Goal: Task Accomplishment & Management: Use online tool/utility

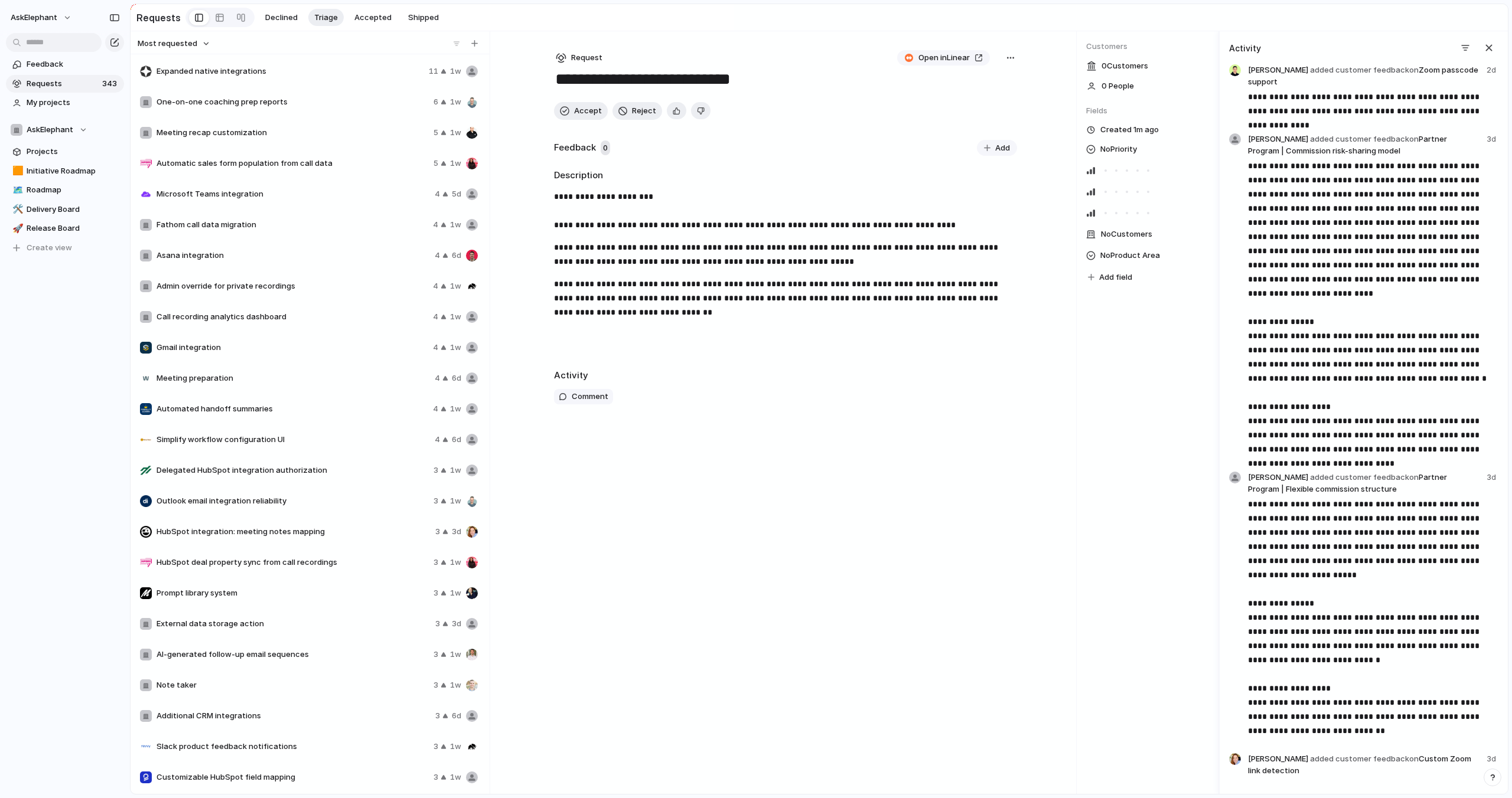
click at [81, 84] on span "Requests" at bounding box center [63, 84] width 72 height 12
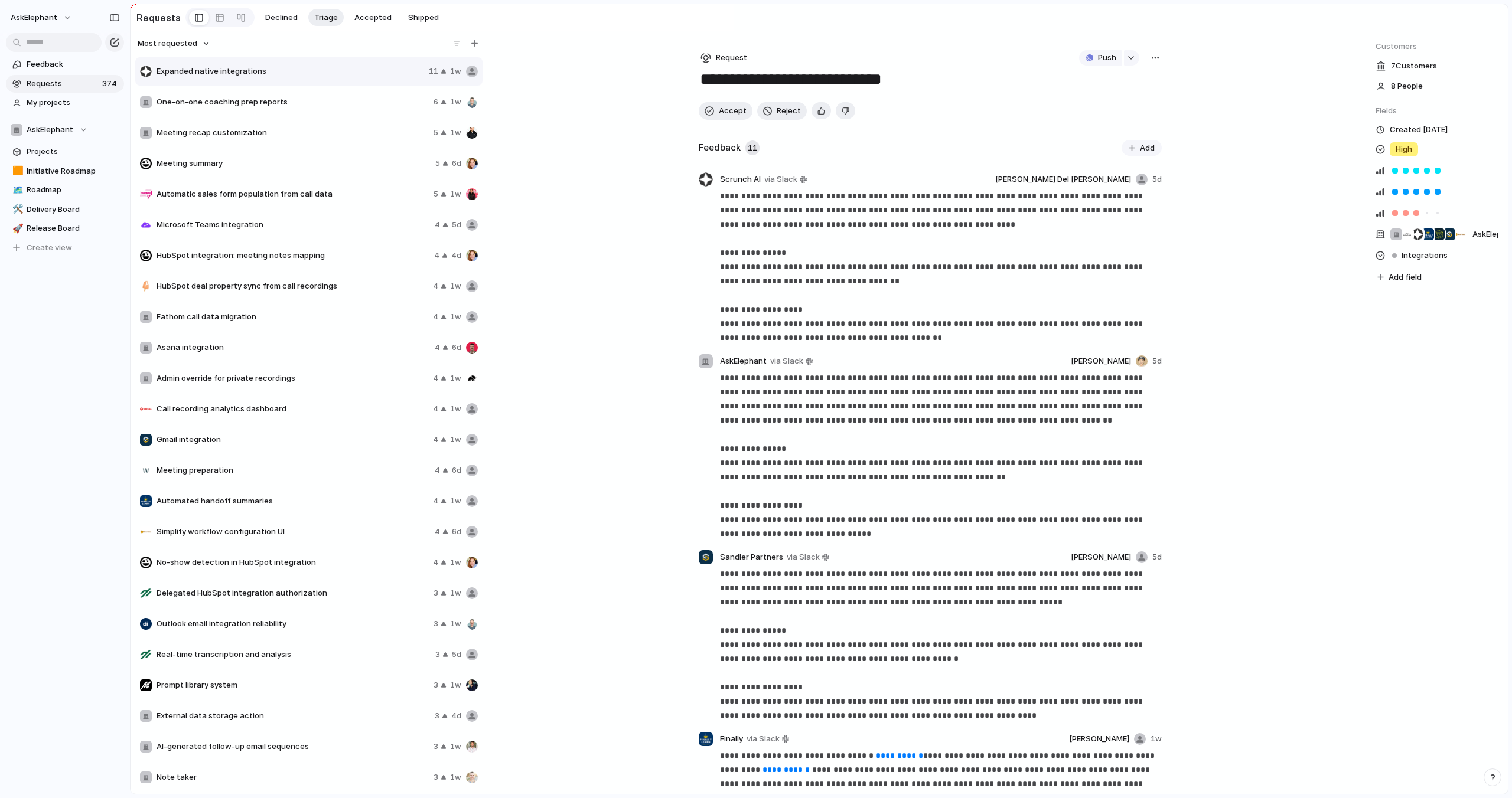
click at [81, 84] on span "Requests" at bounding box center [63, 84] width 72 height 12
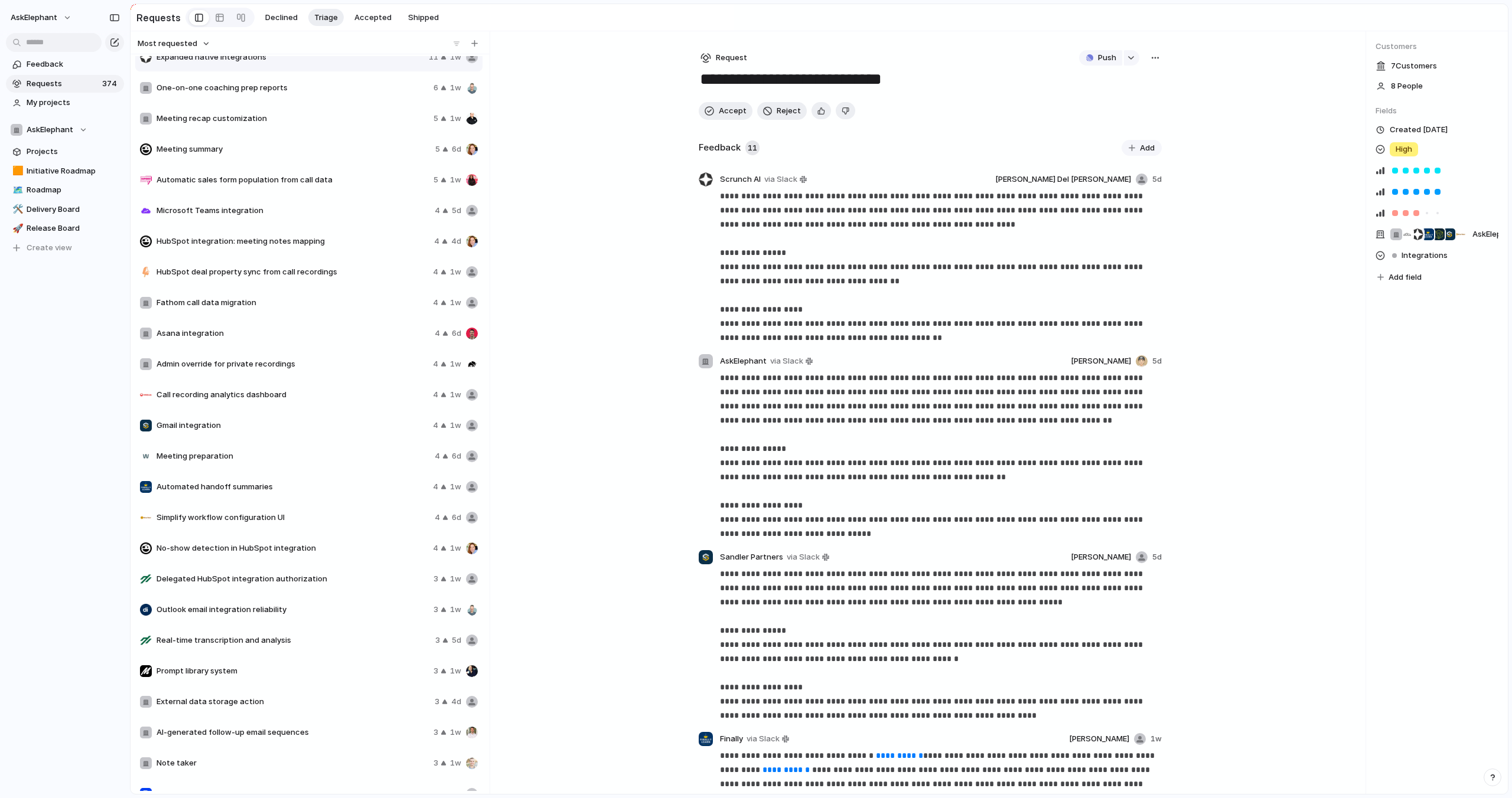
scroll to position [19, 0]
click at [240, 666] on span "Prompt library system" at bounding box center [293, 668] width 272 height 12
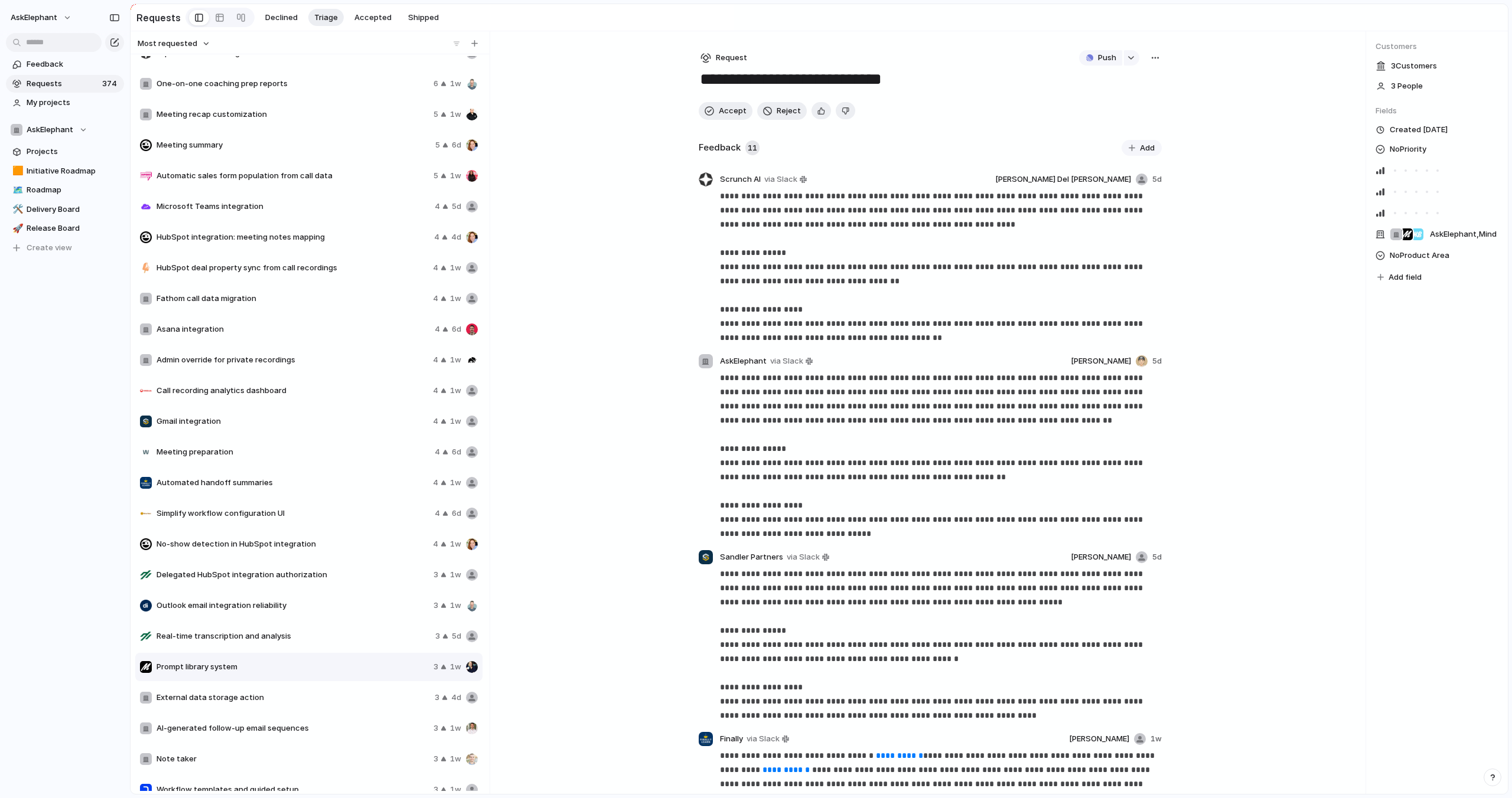
type textarea "**********"
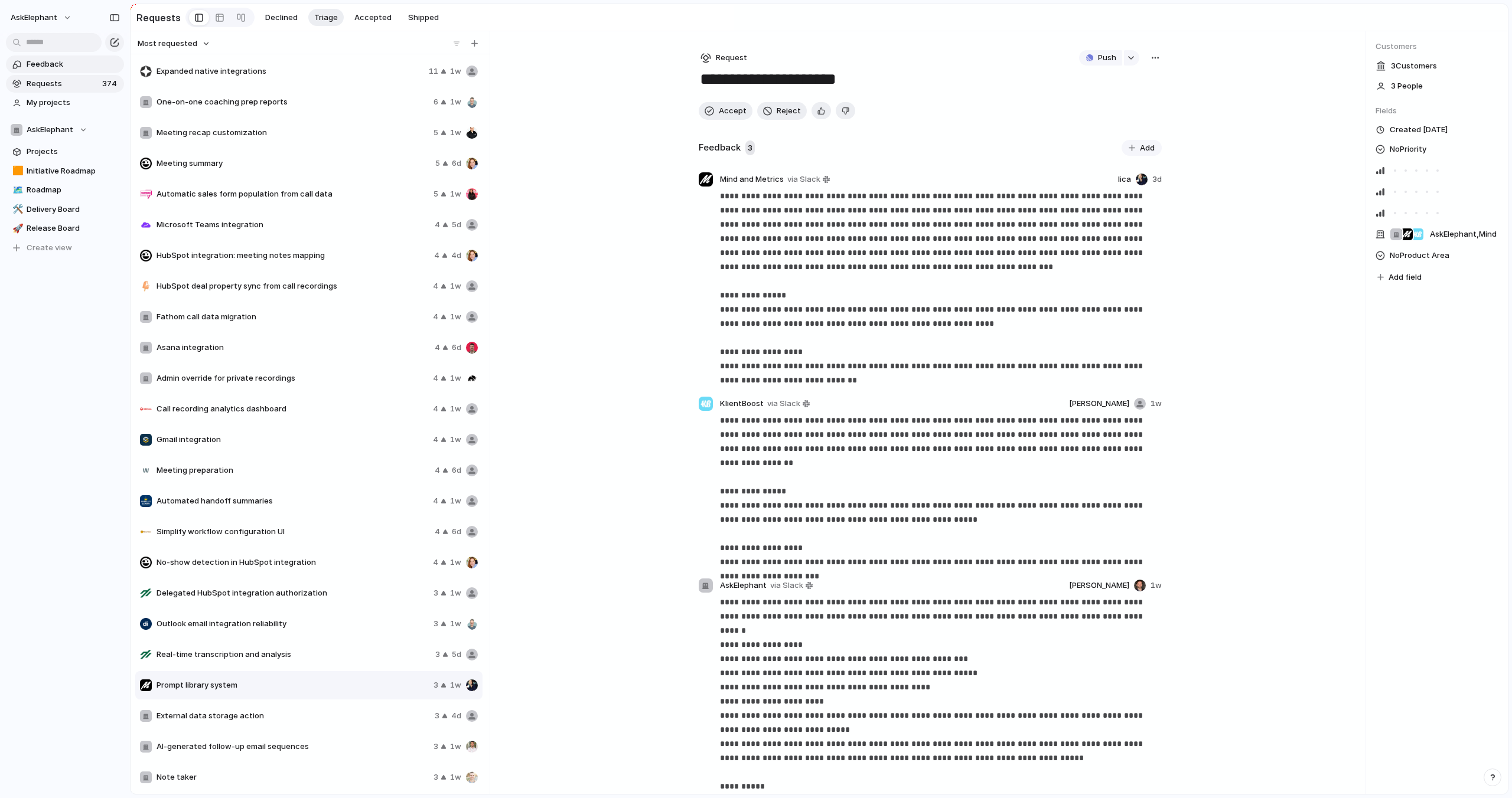
click at [59, 64] on span "Feedback" at bounding box center [72, 65] width 93 height 12
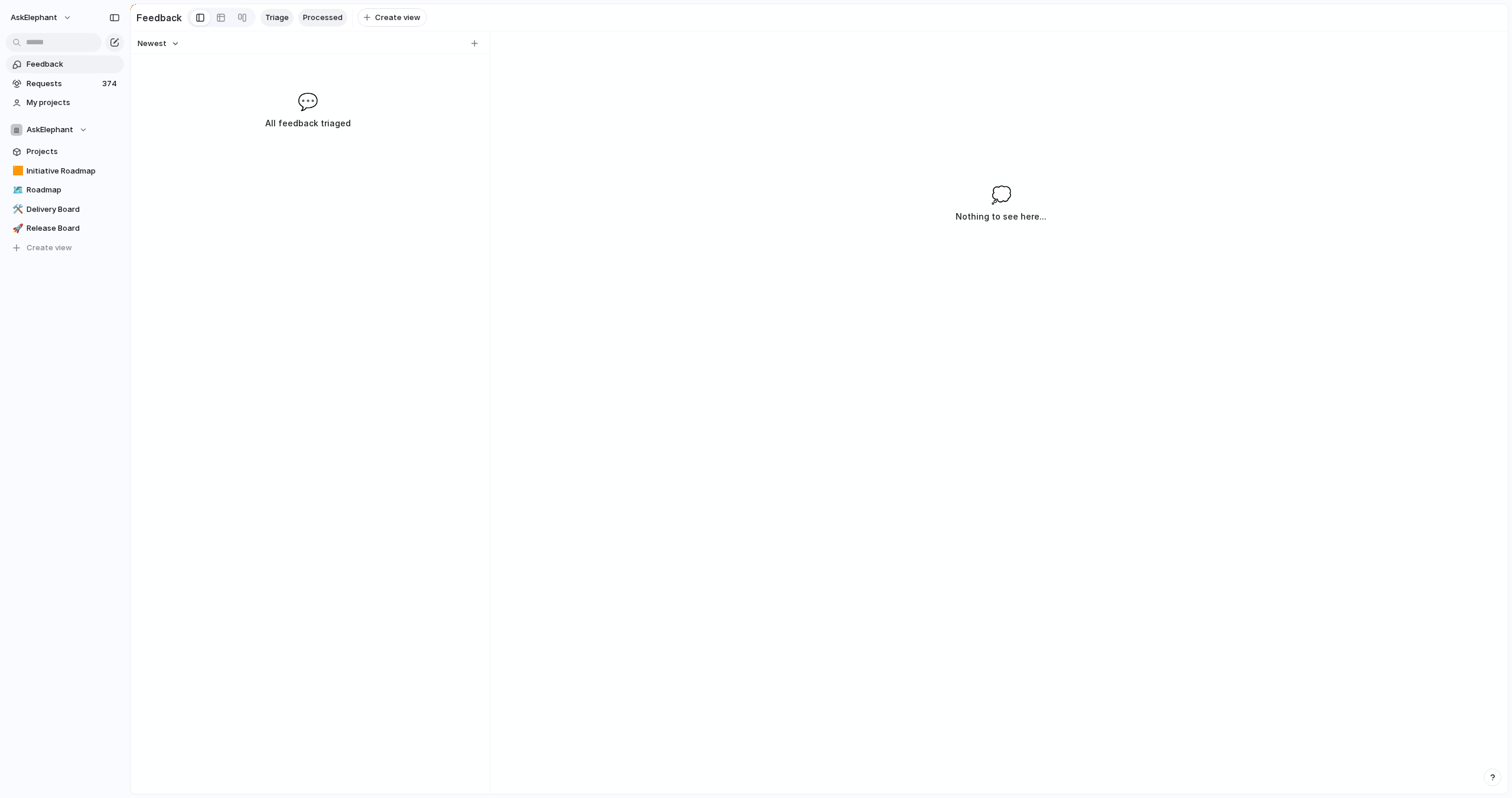
click at [320, 17] on span "Processed" at bounding box center [322, 18] width 39 height 12
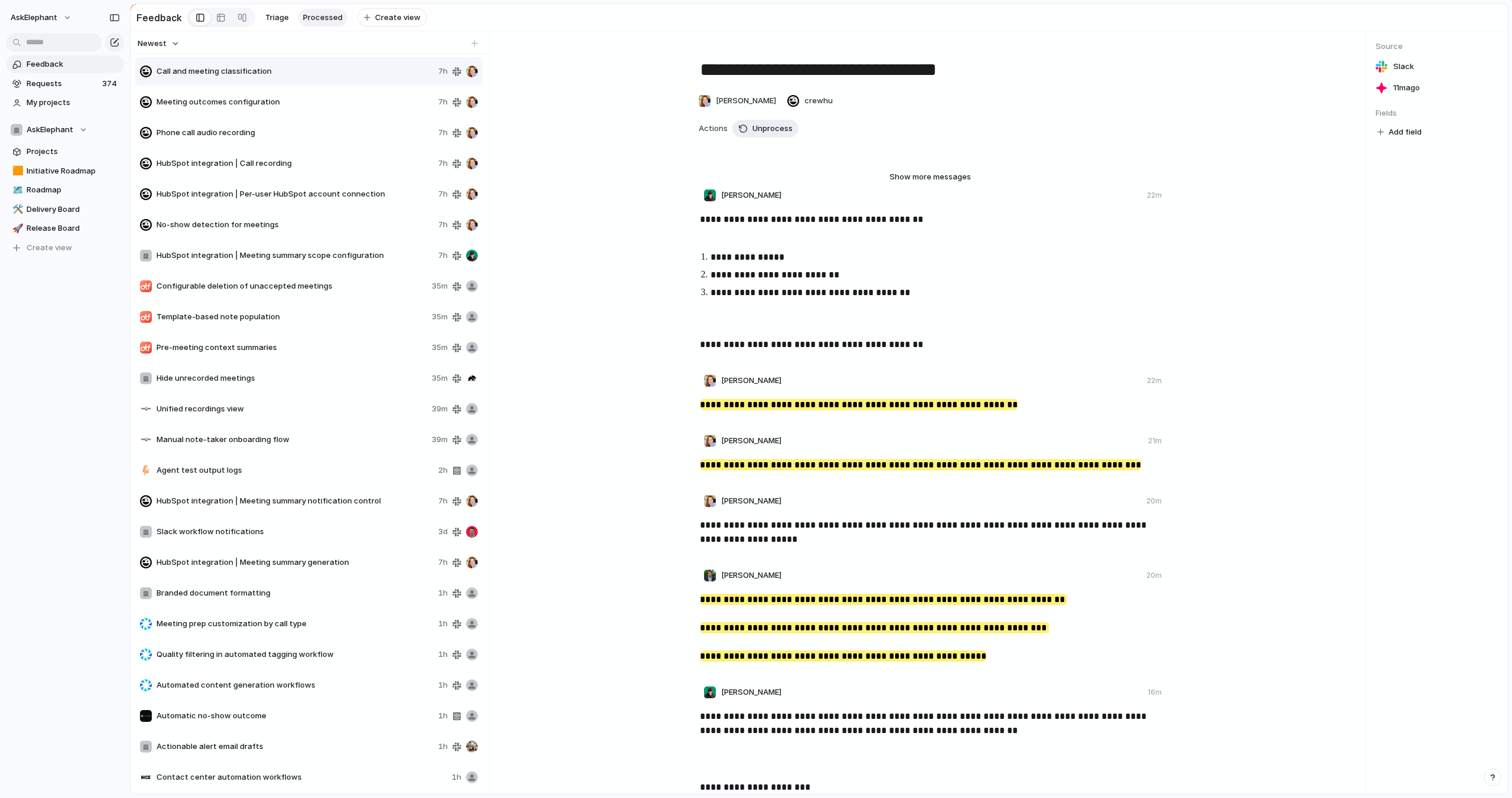
click at [188, 101] on span "Meeting outcomes configuration" at bounding box center [295, 102] width 277 height 12
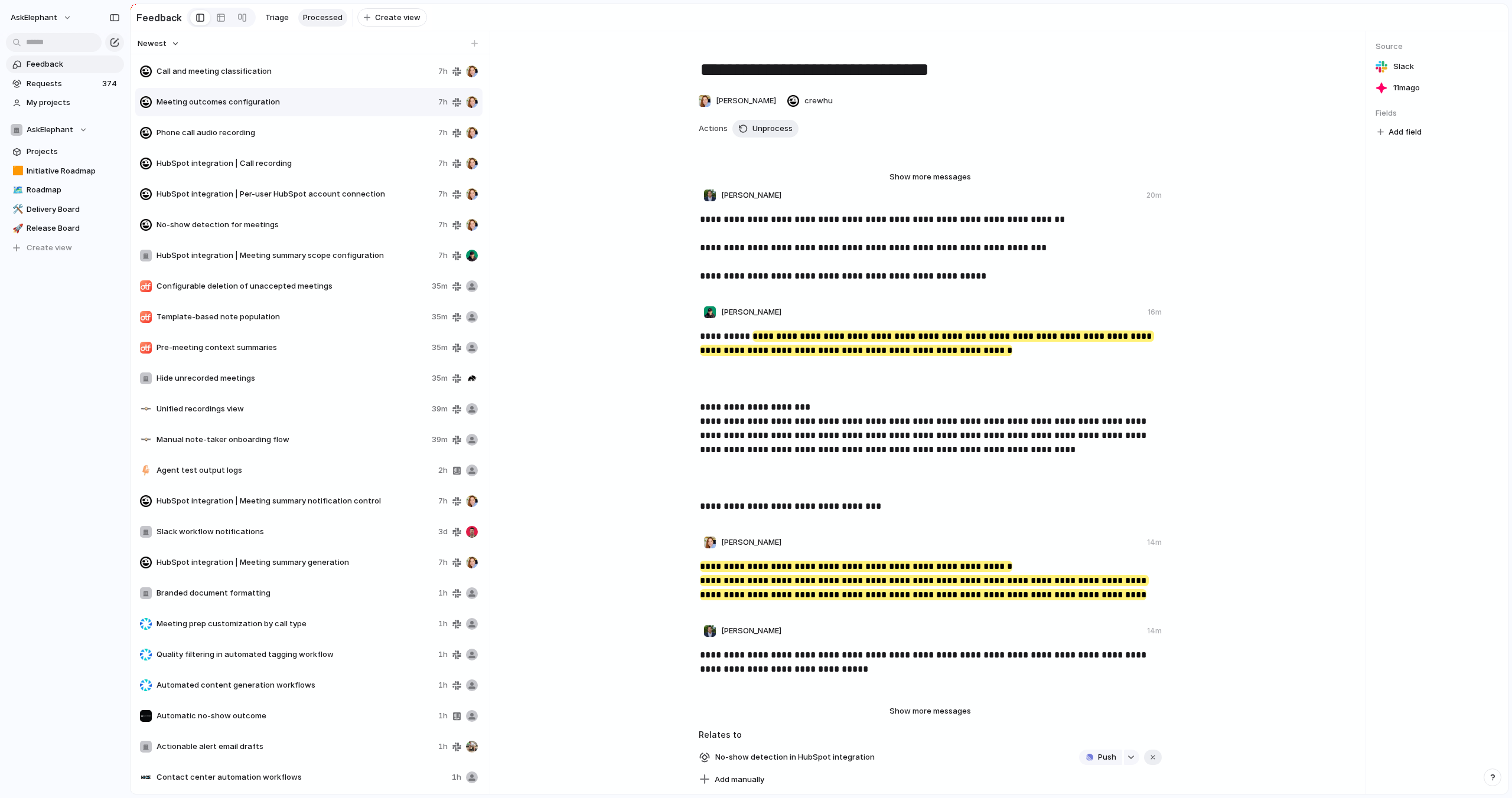
click at [213, 128] on span "Phone call audio recording" at bounding box center [295, 133] width 277 height 12
type textarea "**********"
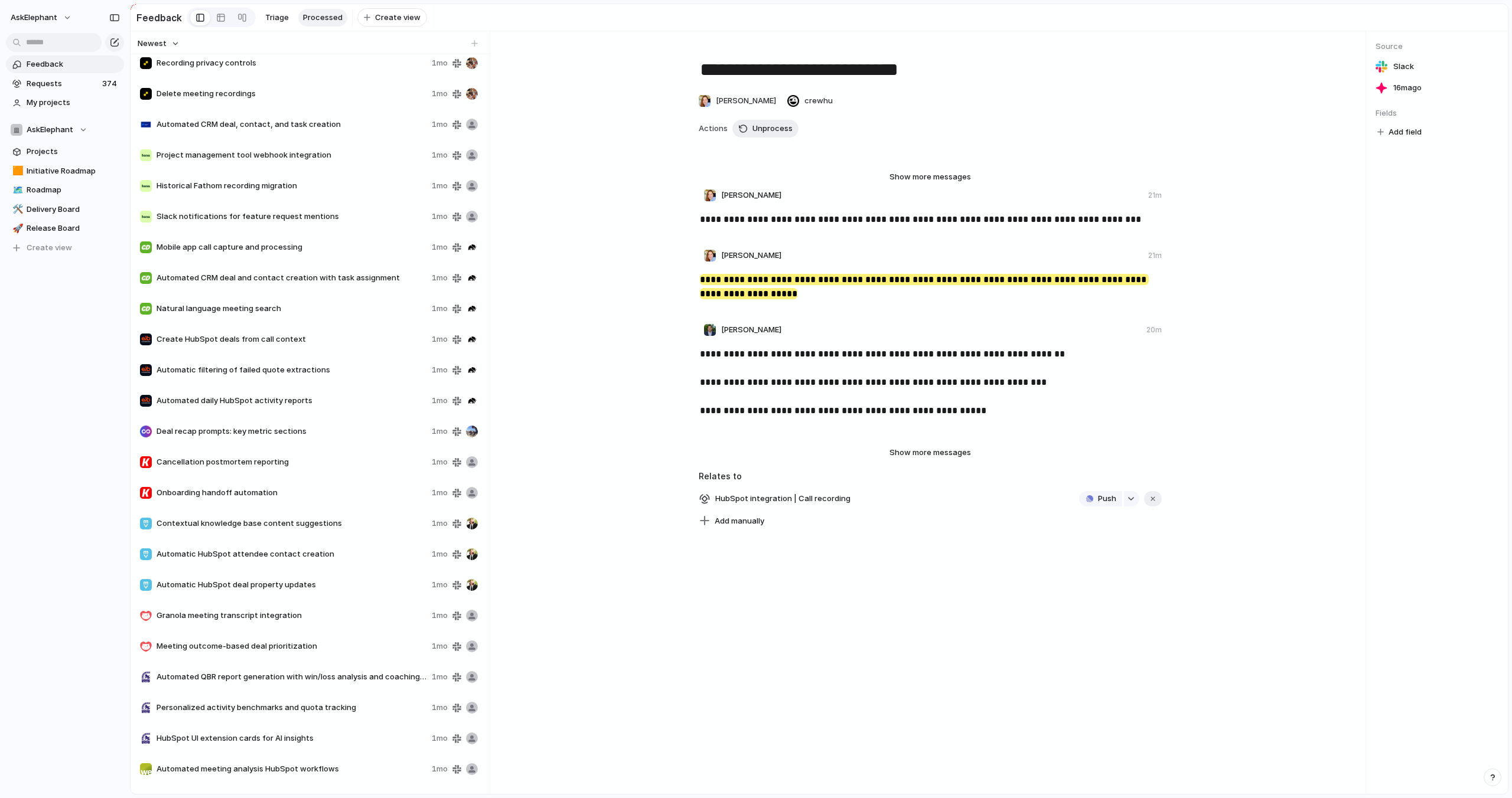
scroll to position [31731, 0]
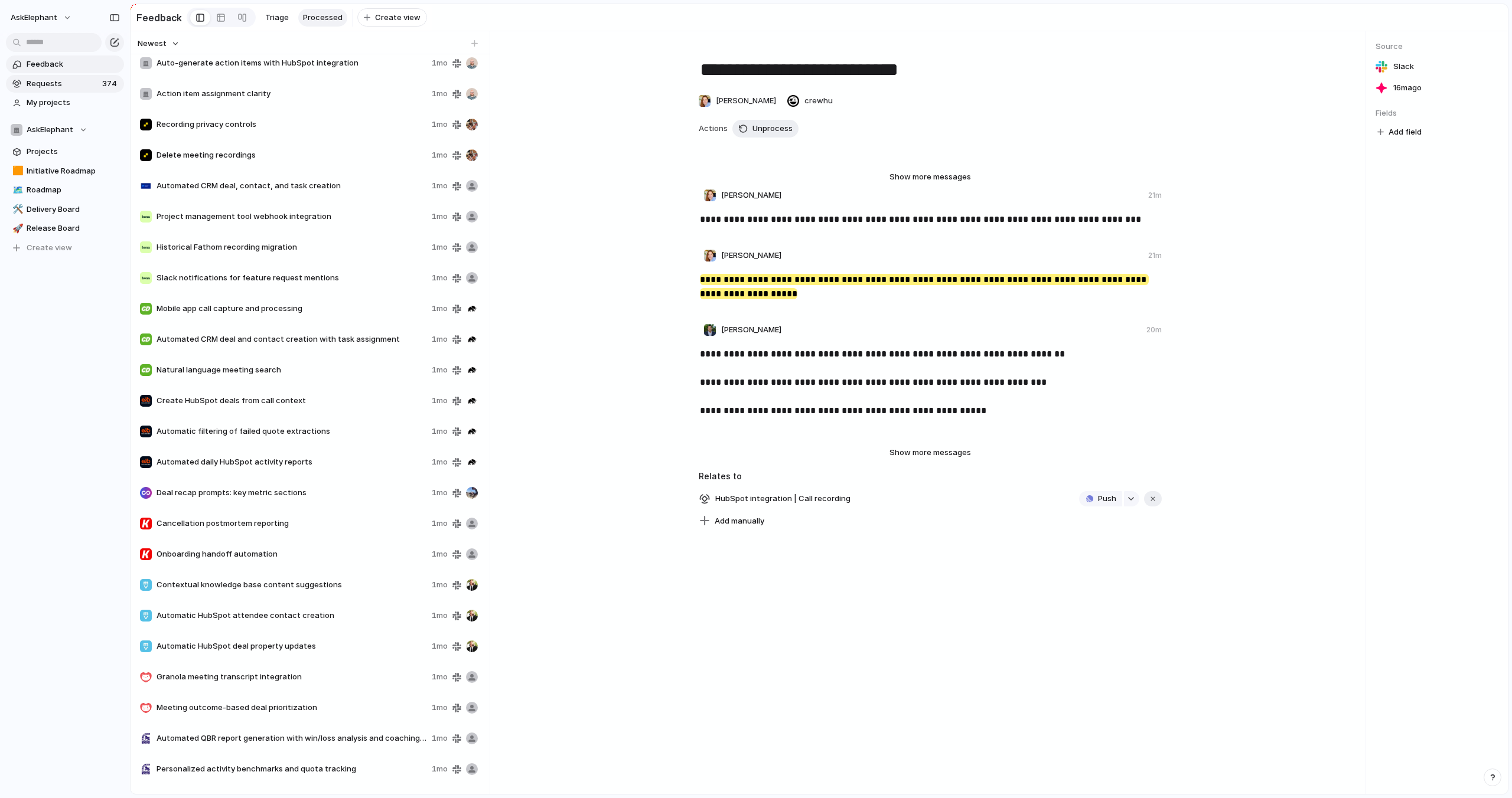
click at [36, 85] on span "Requests" at bounding box center [63, 84] width 72 height 12
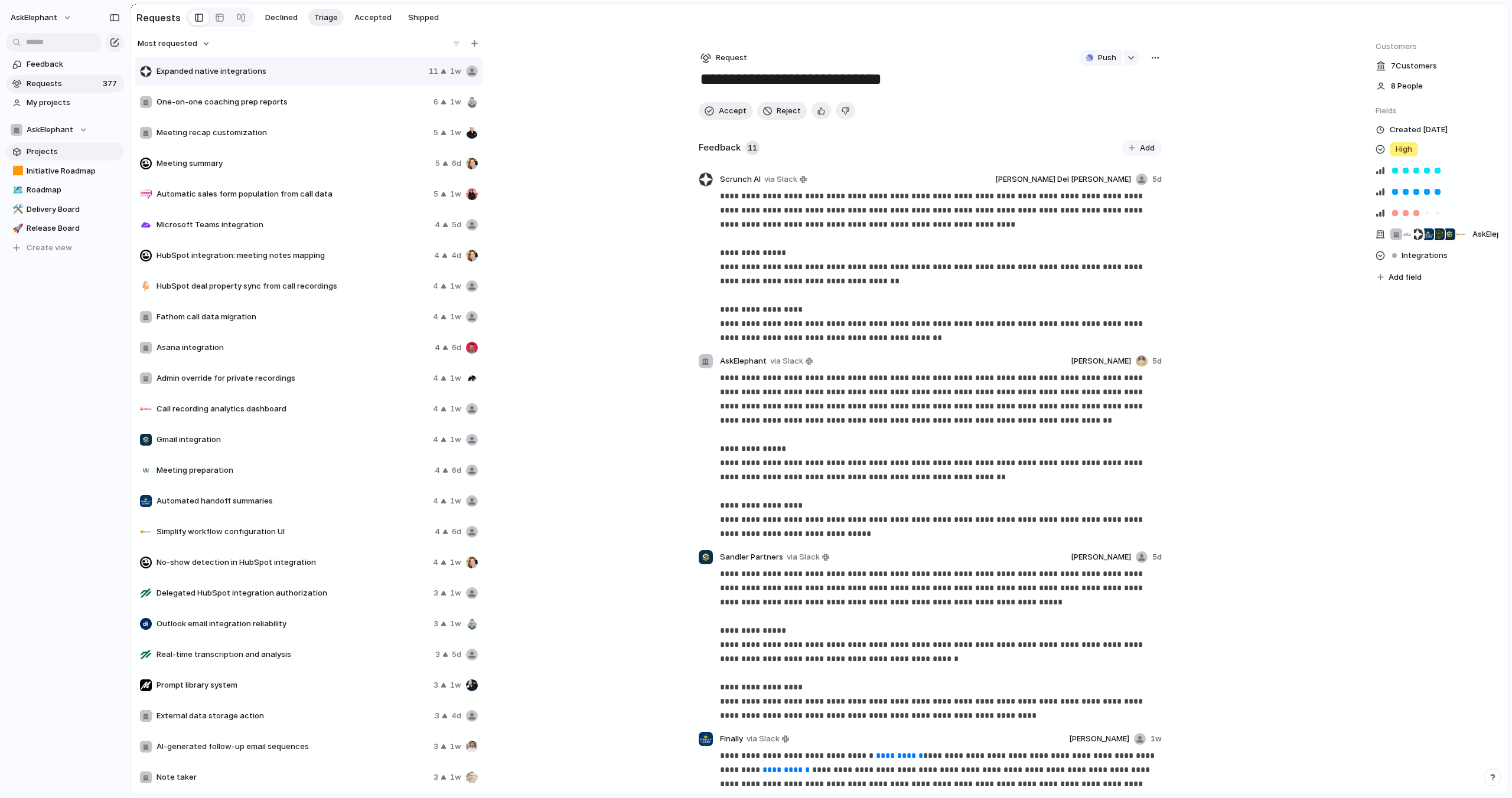
click at [50, 148] on span "Projects" at bounding box center [72, 152] width 93 height 12
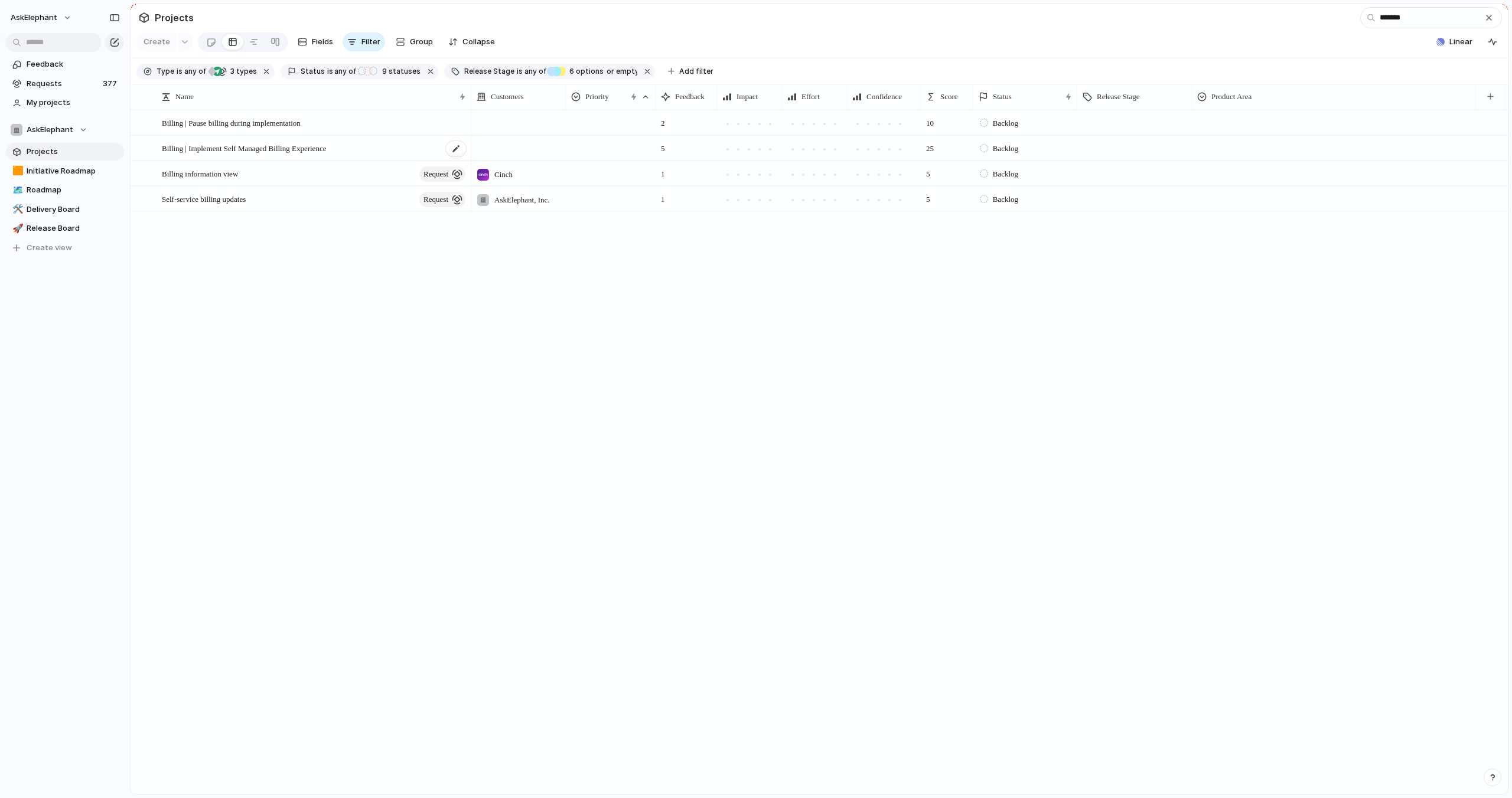
type input "*******"
click at [227, 147] on span "Billing | Implement Self Managed Billing Experience" at bounding box center [244, 148] width 165 height 14
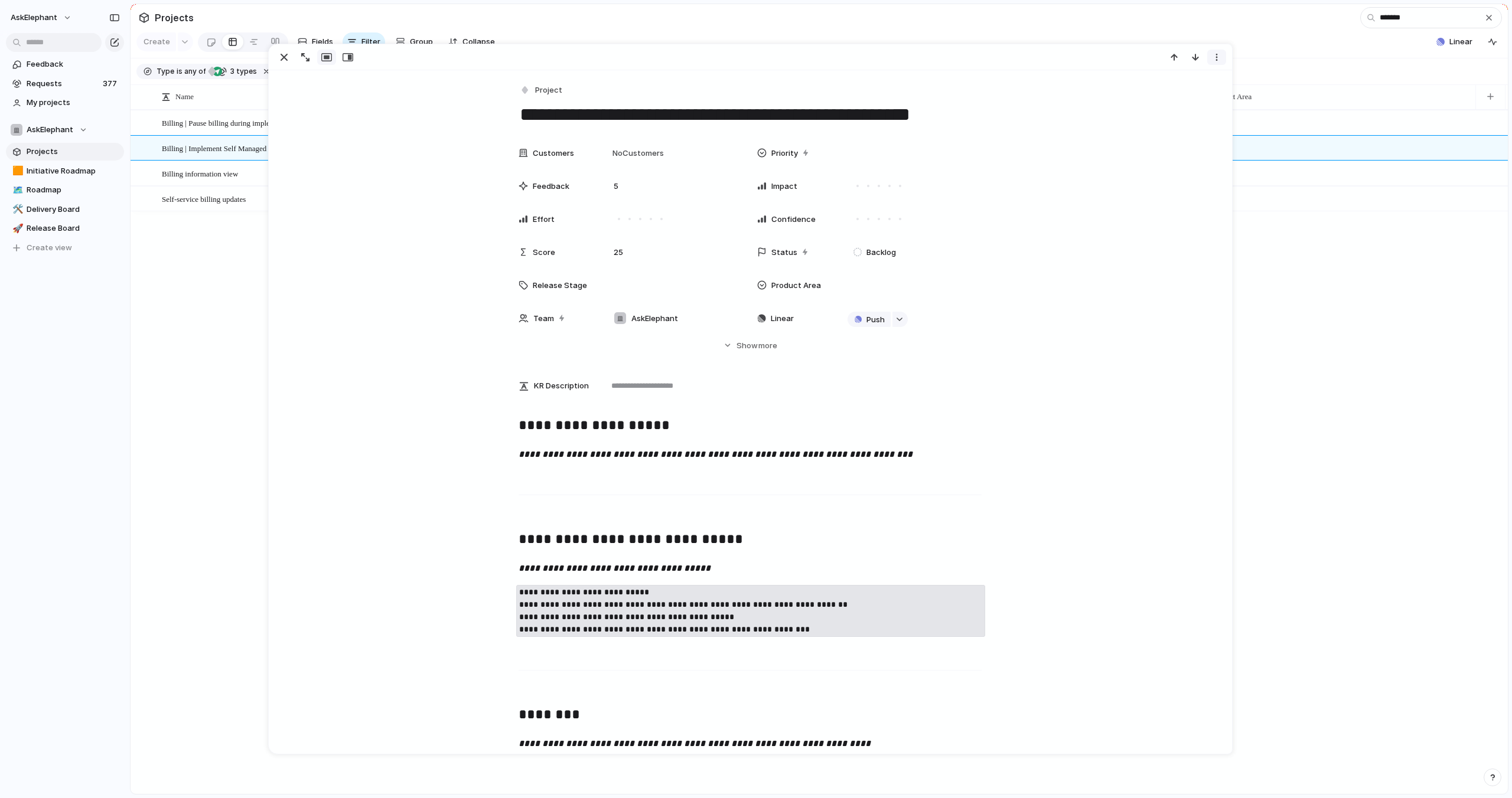
click at [1215, 59] on div "button" at bounding box center [1217, 58] width 10 height 10
click at [1064, 70] on div "Mark as duplicate Delete" at bounding box center [756, 399] width 1512 height 798
click at [418, 166] on div "Customers No Customers Priority Feedback 5 Impact Effort Confidence Score 25 St…" at bounding box center [750, 246] width 934 height 211
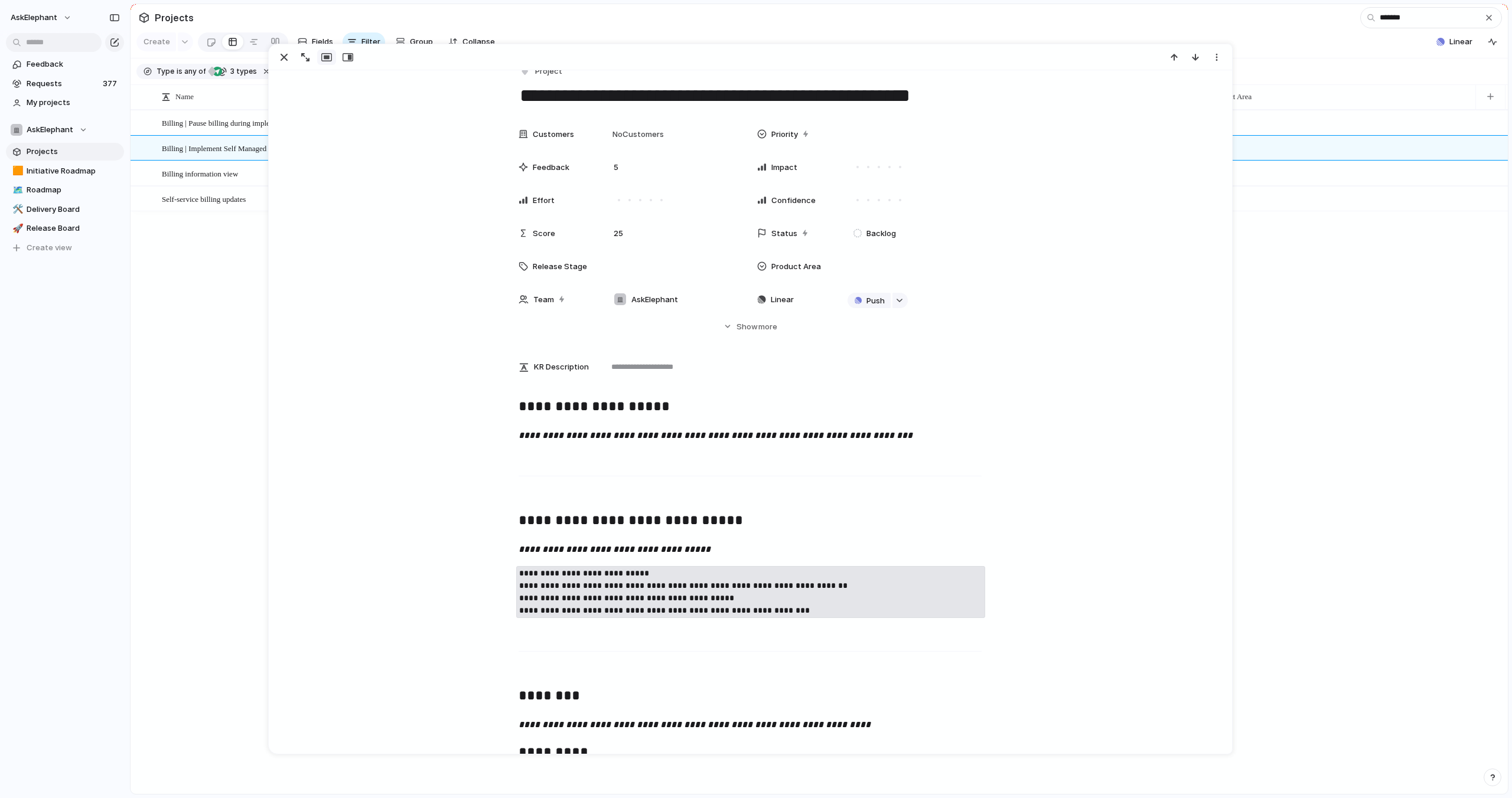
scroll to position [23, 0]
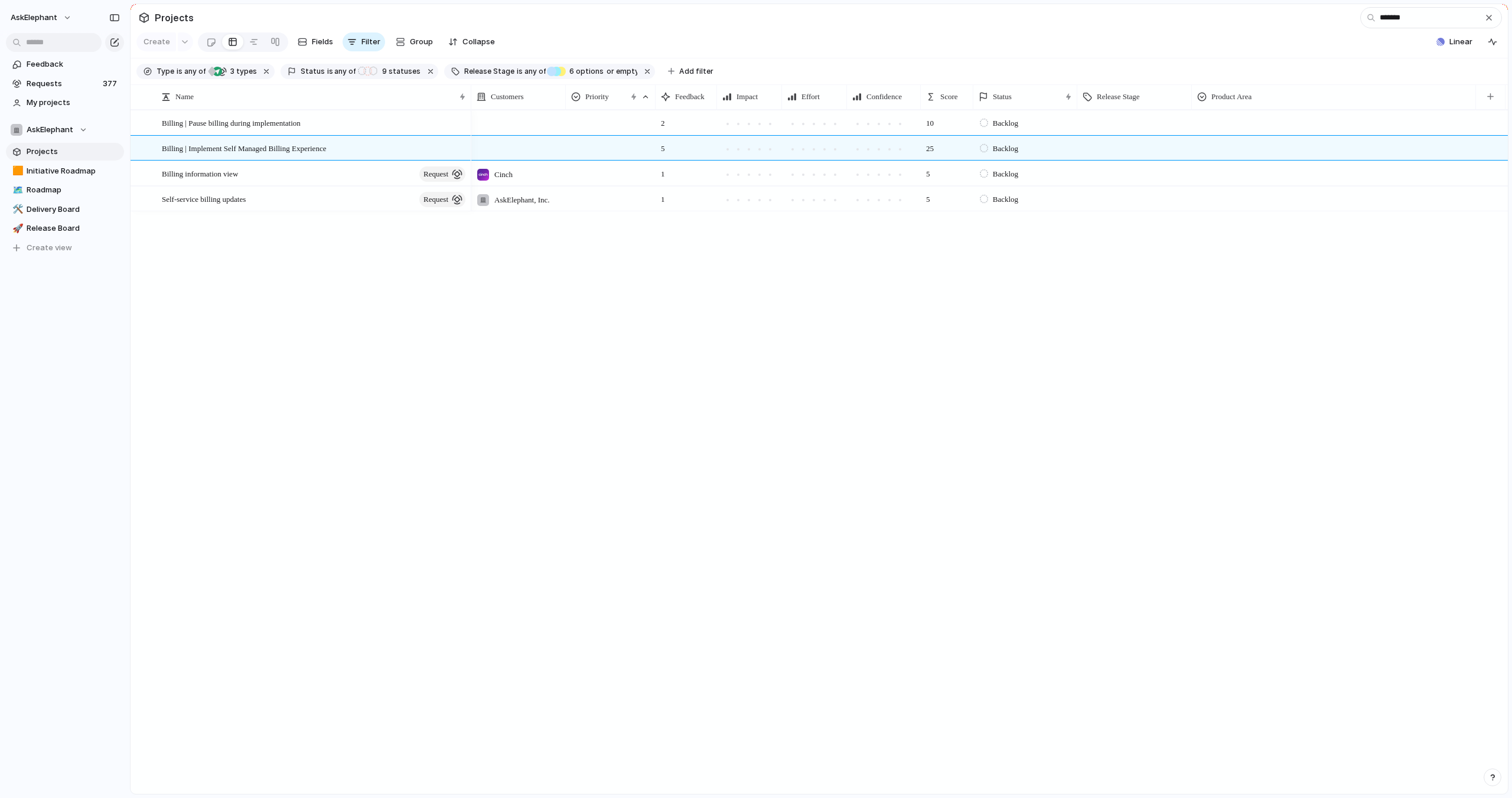
drag, startPoint x: 214, startPoint y: 300, endPoint x: 216, endPoint y: 208, distance: 92.0
click at [215, 290] on div "Billing | Pause billing during implementation Billing | Implement Self Managed …" at bounding box center [819, 451] width 1378 height 684
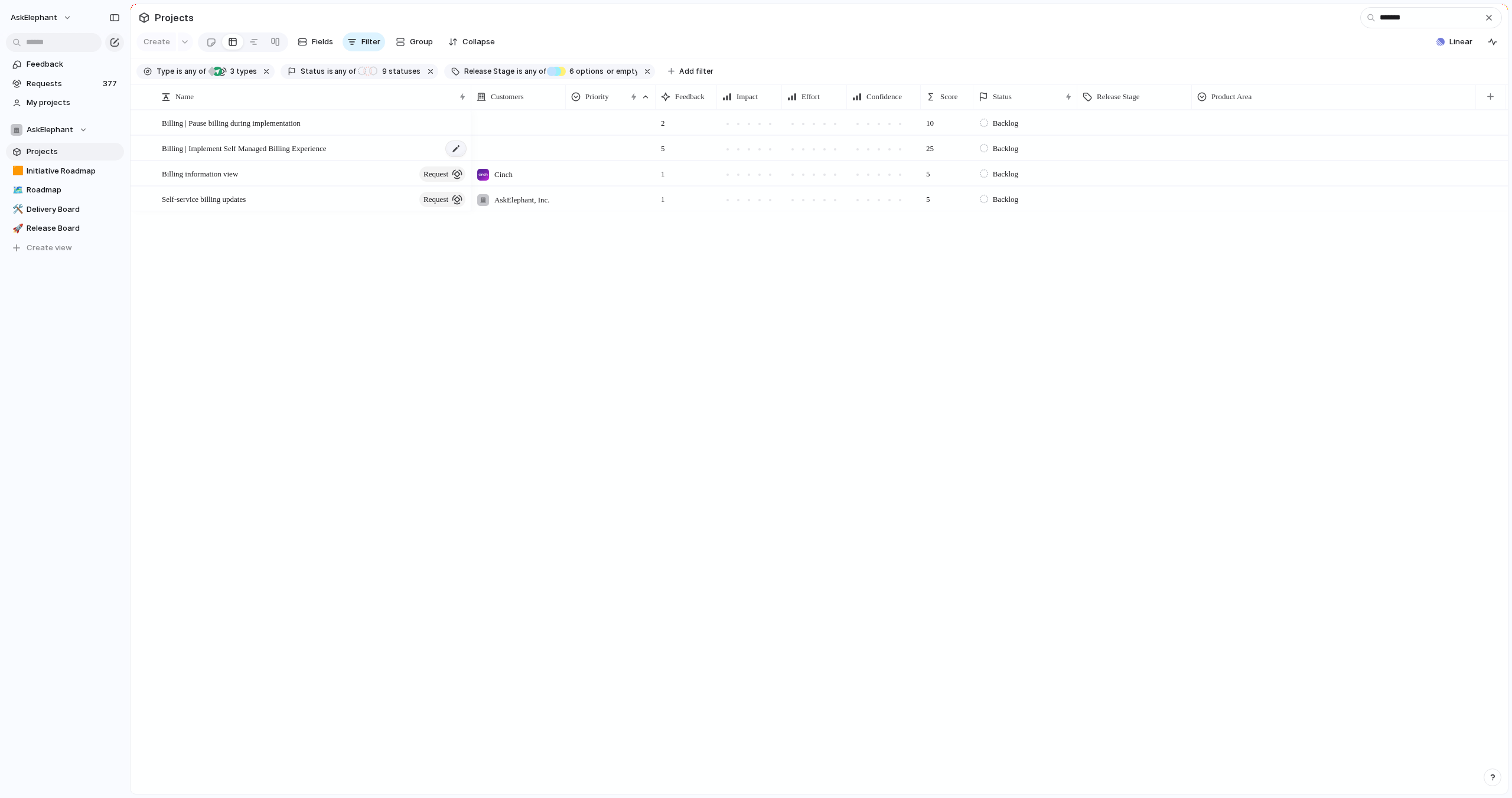
click at [460, 145] on div at bounding box center [455, 149] width 21 height 16
click at [400, 151] on textarea "**********" at bounding box center [312, 149] width 302 height 15
click at [236, 148] on span "Billing | Implement Self Managed Billing Experience" at bounding box center [244, 148] width 165 height 14
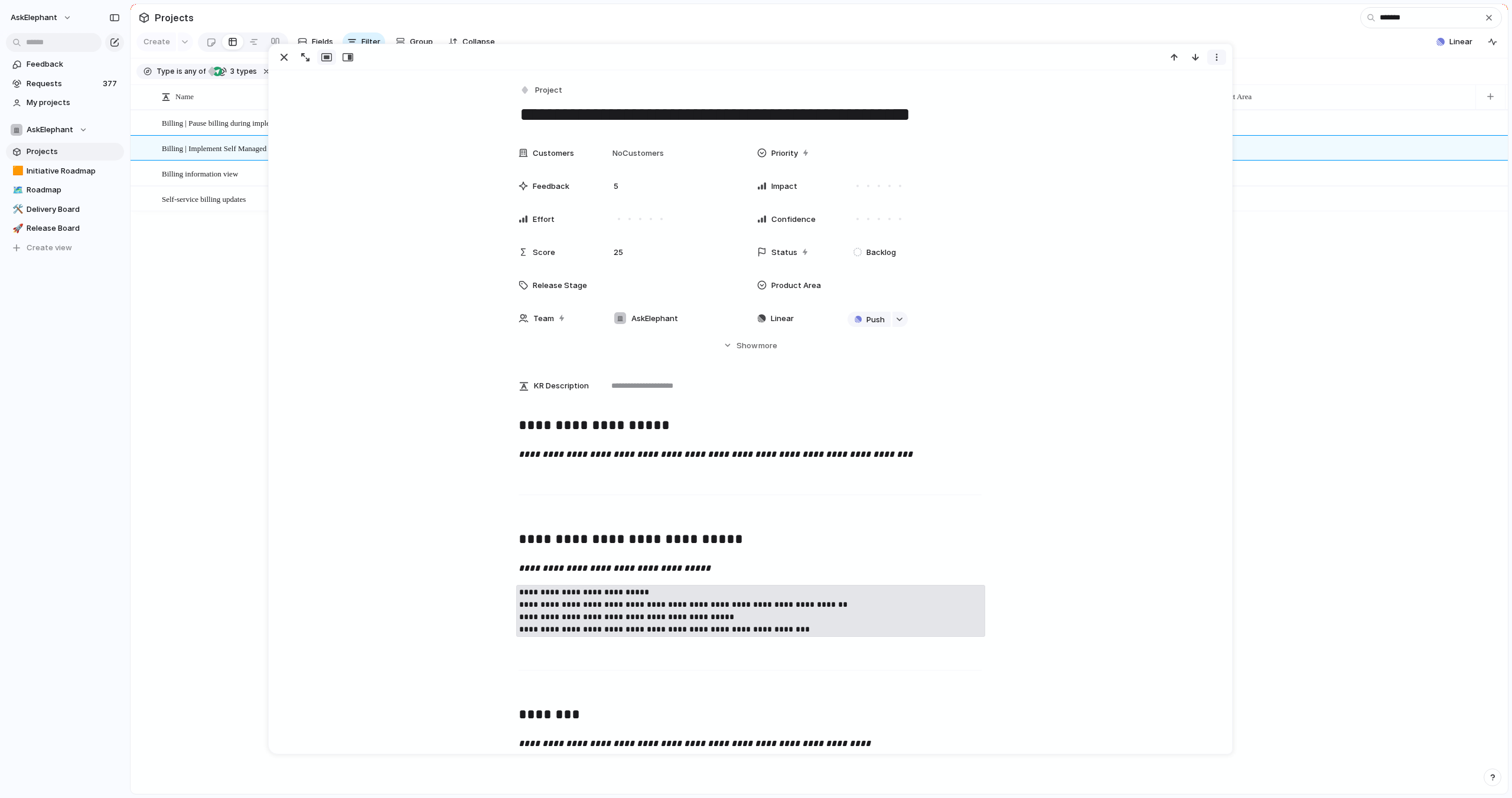
click at [1211, 59] on button "button" at bounding box center [1216, 58] width 19 height 16
click at [1214, 57] on div "Mark as duplicate Delete" at bounding box center [756, 399] width 1512 height 798
